Goal: Book appointment/travel/reservation

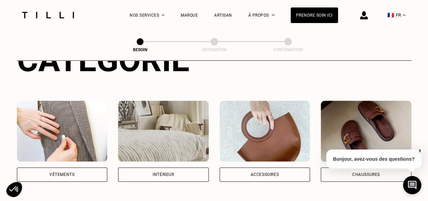
scroll to position [103, 0]
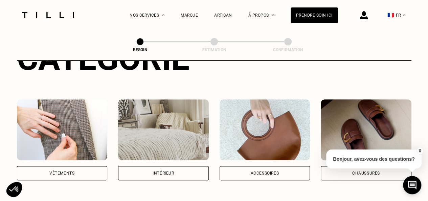
click at [82, 166] on div "Vêtements" at bounding box center [62, 173] width 91 height 14
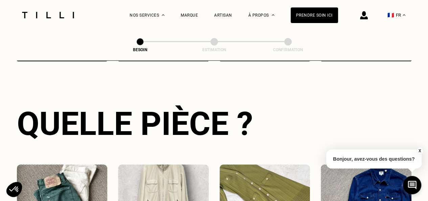
scroll to position [315, 0]
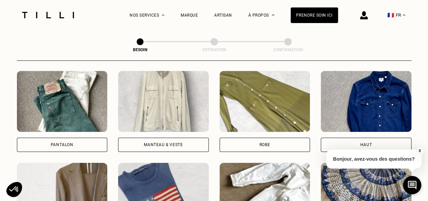
click at [248, 137] on div "Robe" at bounding box center [265, 144] width 91 height 14
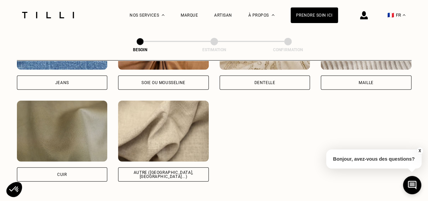
scroll to position [788, 0]
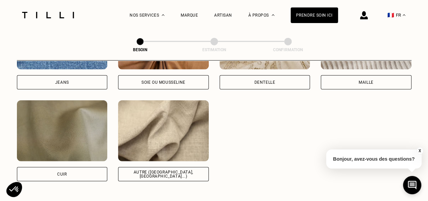
click at [190, 168] on div "Autre ([GEOGRAPHIC_DATA], [GEOGRAPHIC_DATA]...)" at bounding box center [163, 174] width 91 height 14
select select "FR"
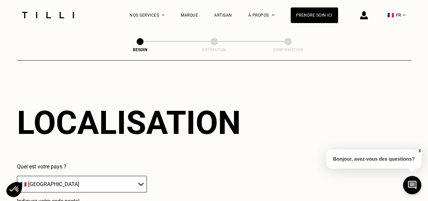
scroll to position [973, 0]
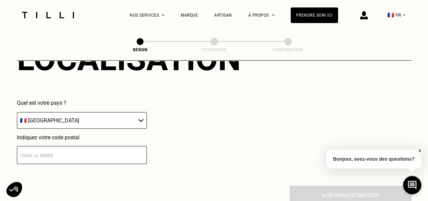
click at [119, 149] on input "number" at bounding box center [82, 155] width 130 height 18
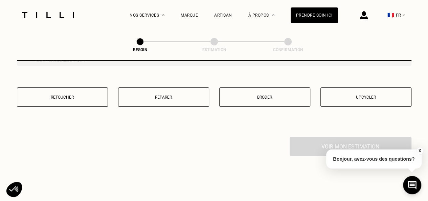
scroll to position [1202, 0]
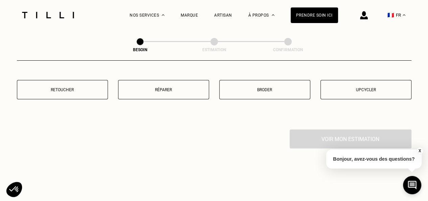
type input "75009"
click at [78, 88] on button "Retoucher" at bounding box center [62, 89] width 91 height 19
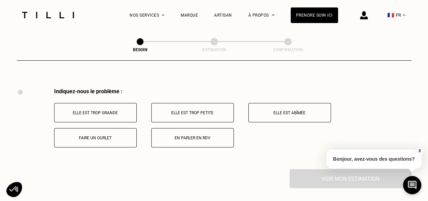
scroll to position [1251, 0]
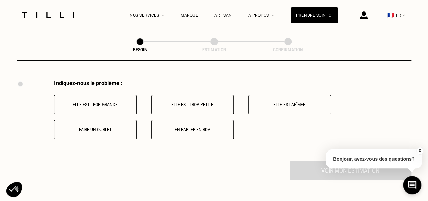
click at [169, 122] on button "En parler en RDV" at bounding box center [192, 129] width 83 height 19
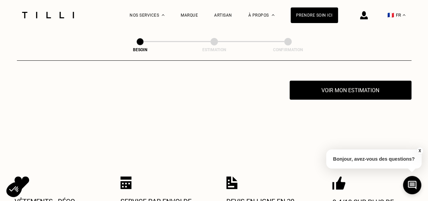
scroll to position [1332, 0]
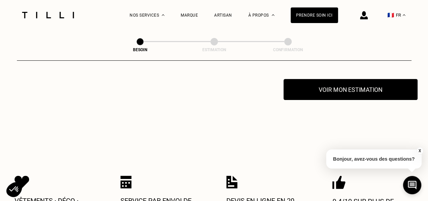
click at [321, 82] on button "Voir mon estimation" at bounding box center [351, 89] width 134 height 21
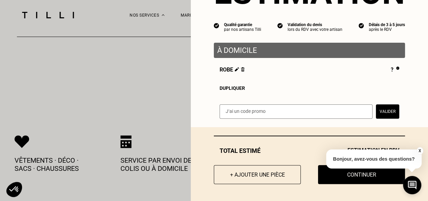
scroll to position [1373, 0]
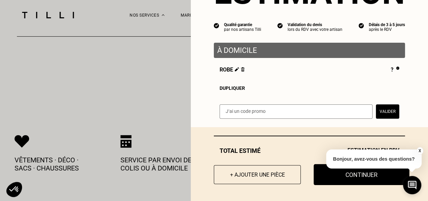
click at [336, 175] on button "Continuer" at bounding box center [362, 174] width 96 height 21
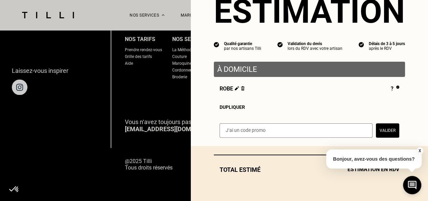
scroll to position [31, 0]
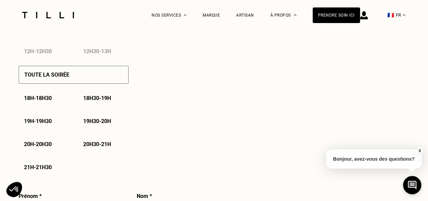
select select "FR"
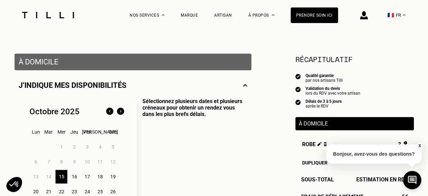
scroll to position [167, 0]
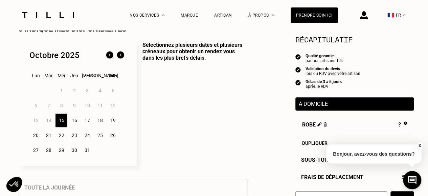
click at [61, 122] on div "15" at bounding box center [62, 120] width 12 height 14
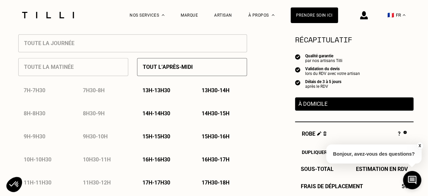
scroll to position [308, 0]
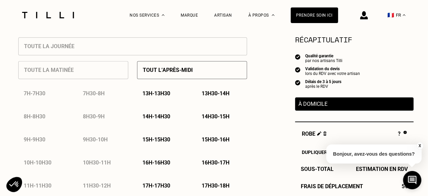
click at [104, 78] on div "Toute la matinée 7h - 7h30 7h30 - 8h 8h - 8h30 8h30 - 9h 9h - 9h30 9h30 - 10h 1…" at bounding box center [73, 136] width 110 height 162
click at [152, 93] on p "13h - 13h30" at bounding box center [156, 93] width 28 height 6
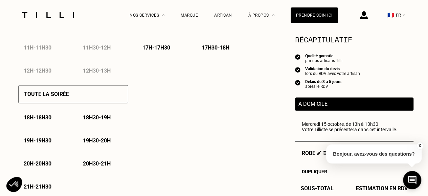
scroll to position [446, 0]
click at [317, 106] on p "À domicile" at bounding box center [355, 104] width 112 height 6
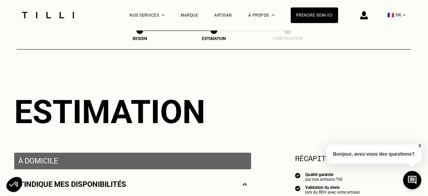
scroll to position [0, 0]
